Goal: Navigation & Orientation: Find specific page/section

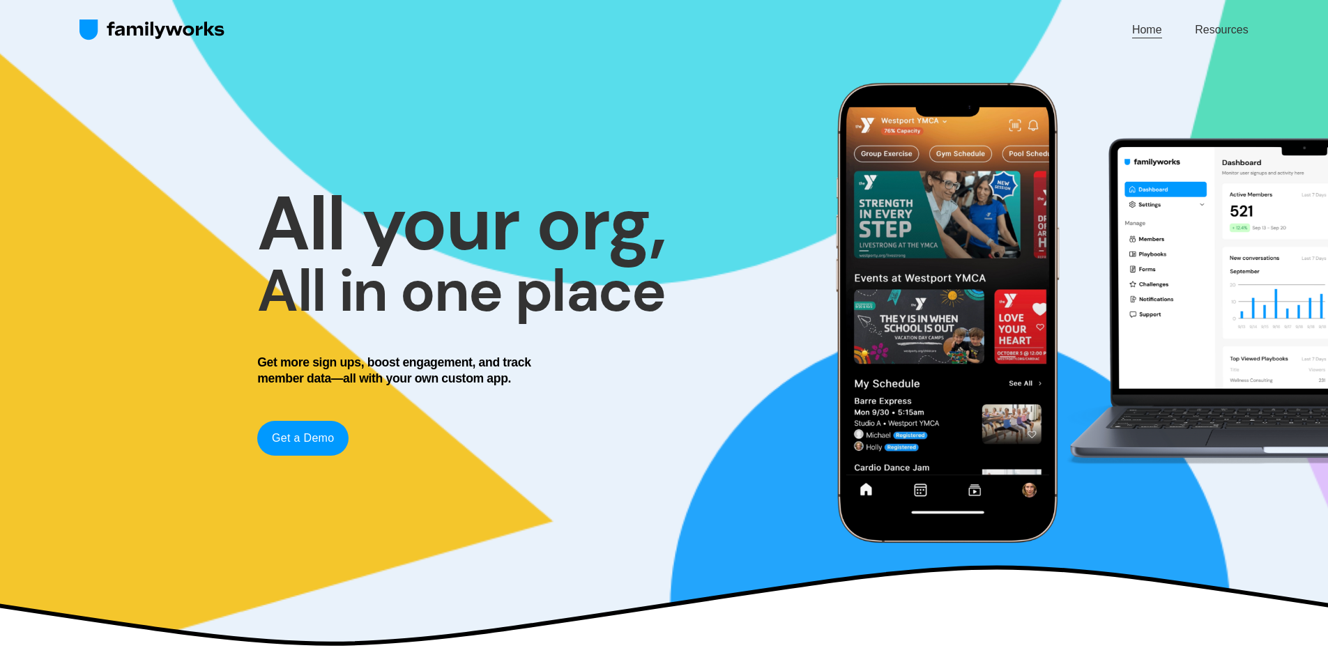
click at [1204, 21] on link "Resources" at bounding box center [1221, 29] width 53 height 19
click at [1232, 24] on link "Resources" at bounding box center [1221, 29] width 53 height 19
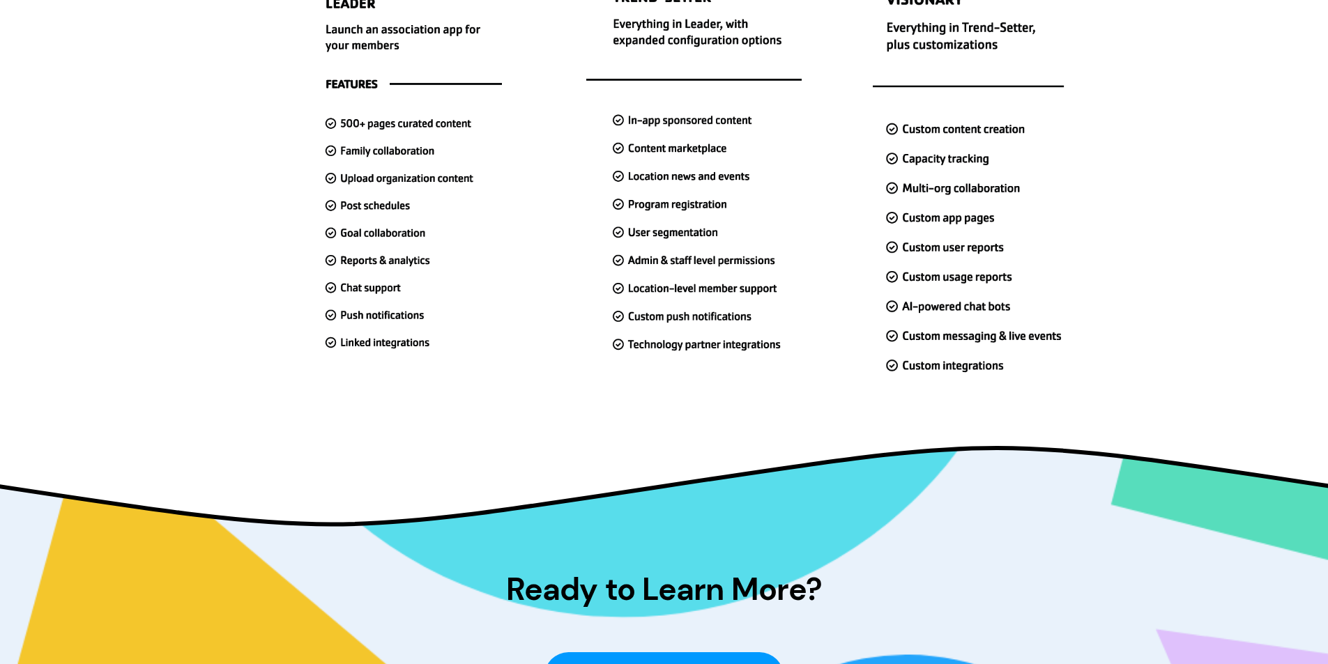
scroll to position [4628, 0]
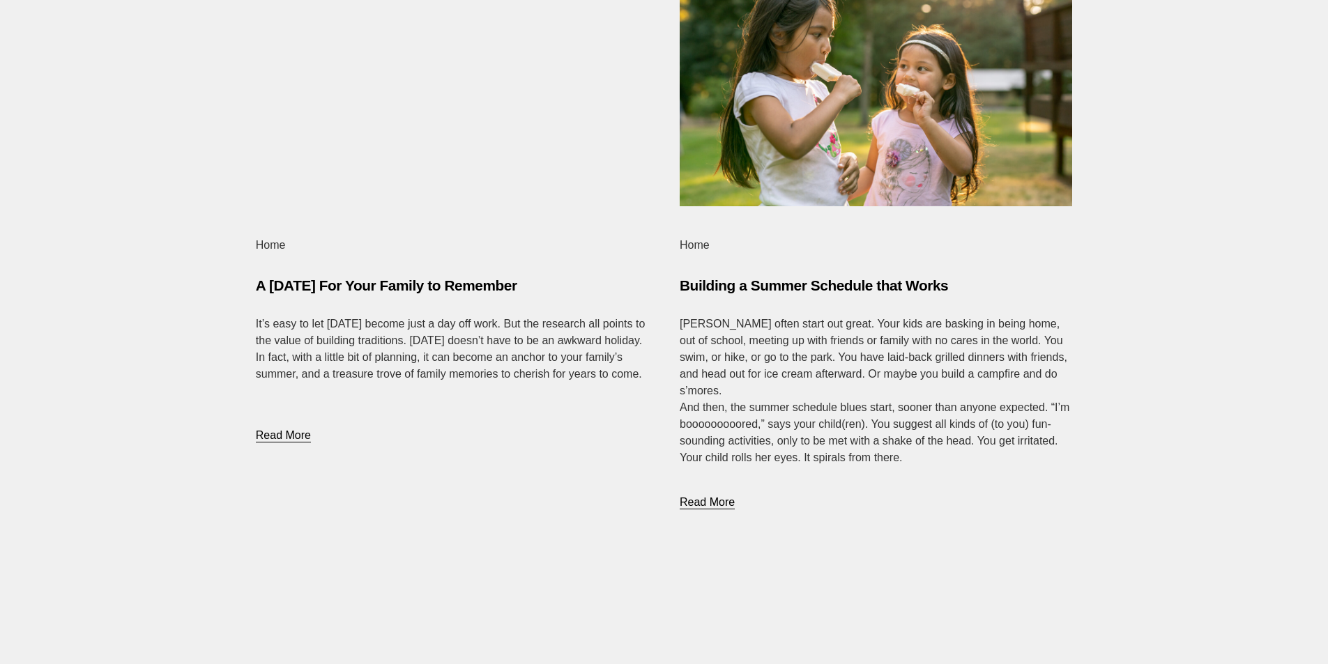
scroll to position [4809, 0]
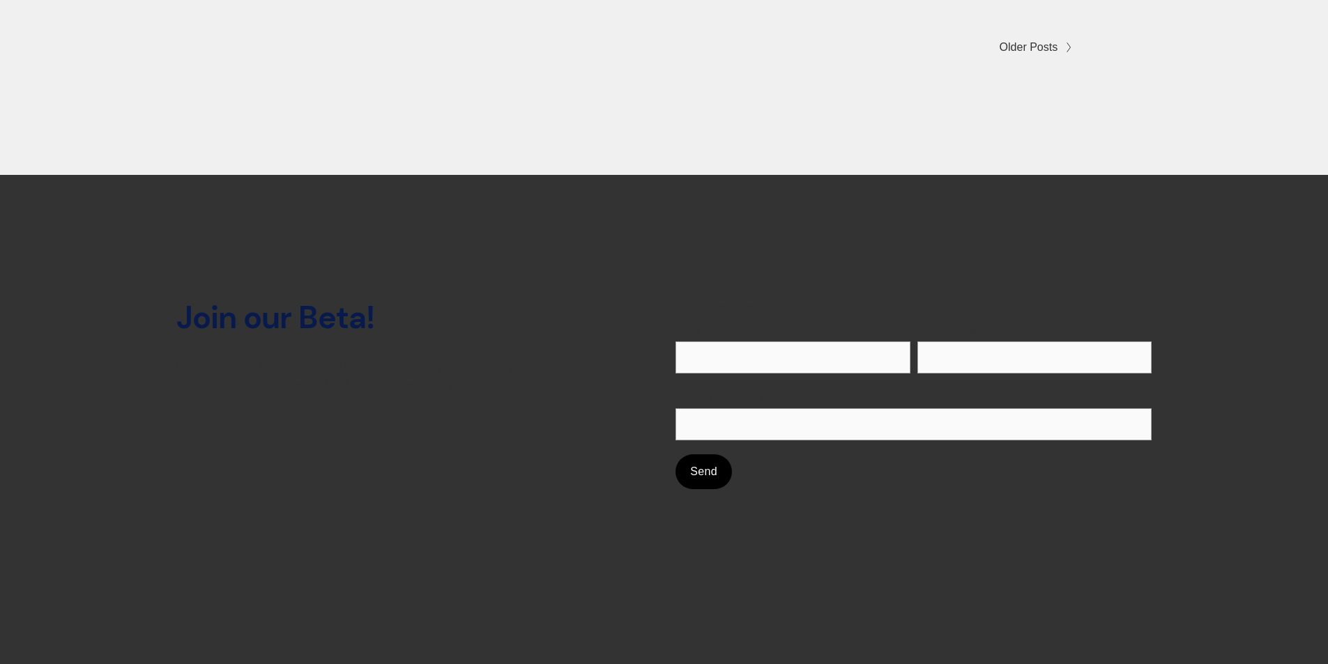
scroll to position [6695, 0]
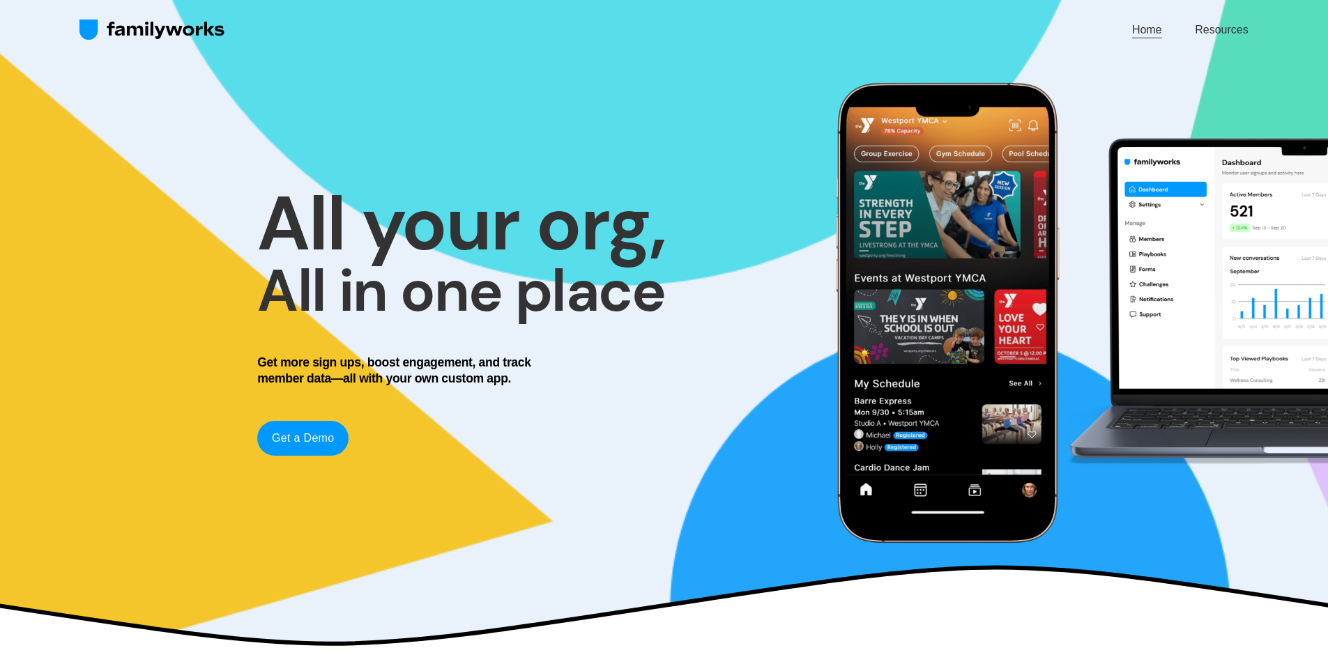
click at [1151, 26] on link "Home" at bounding box center [1147, 29] width 30 height 19
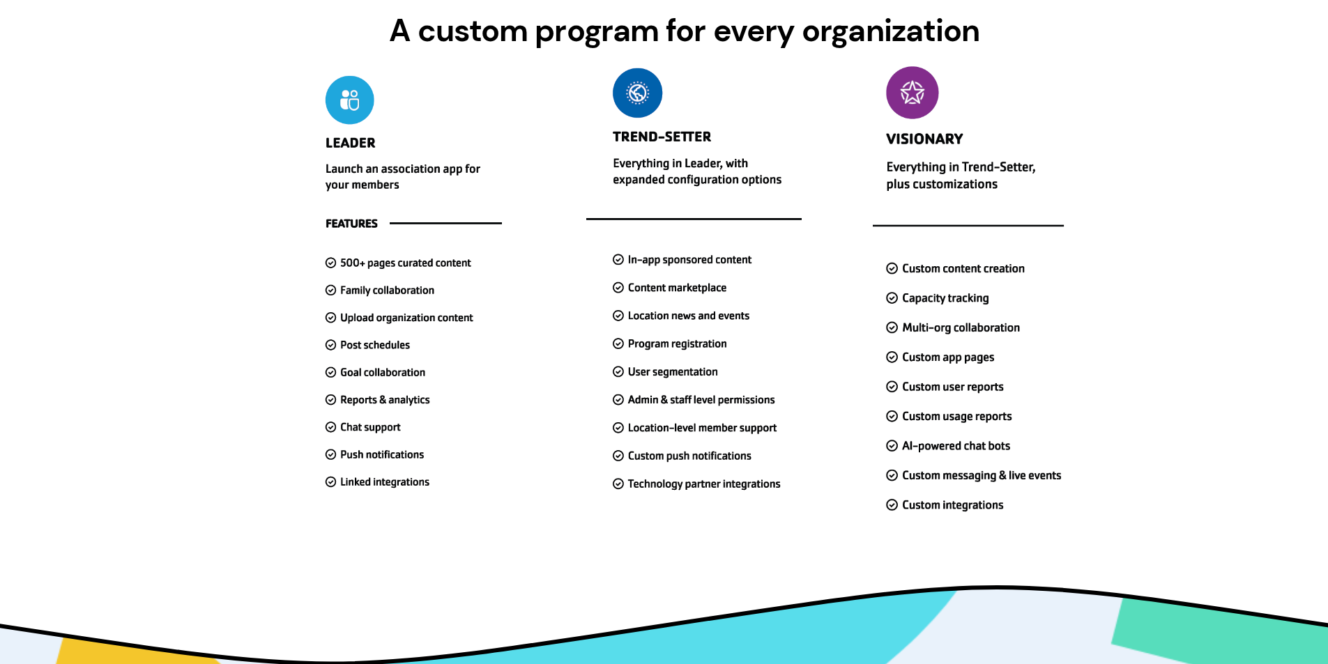
scroll to position [4628, 0]
